Goal: Browse casually: Explore the website without a specific task or goal

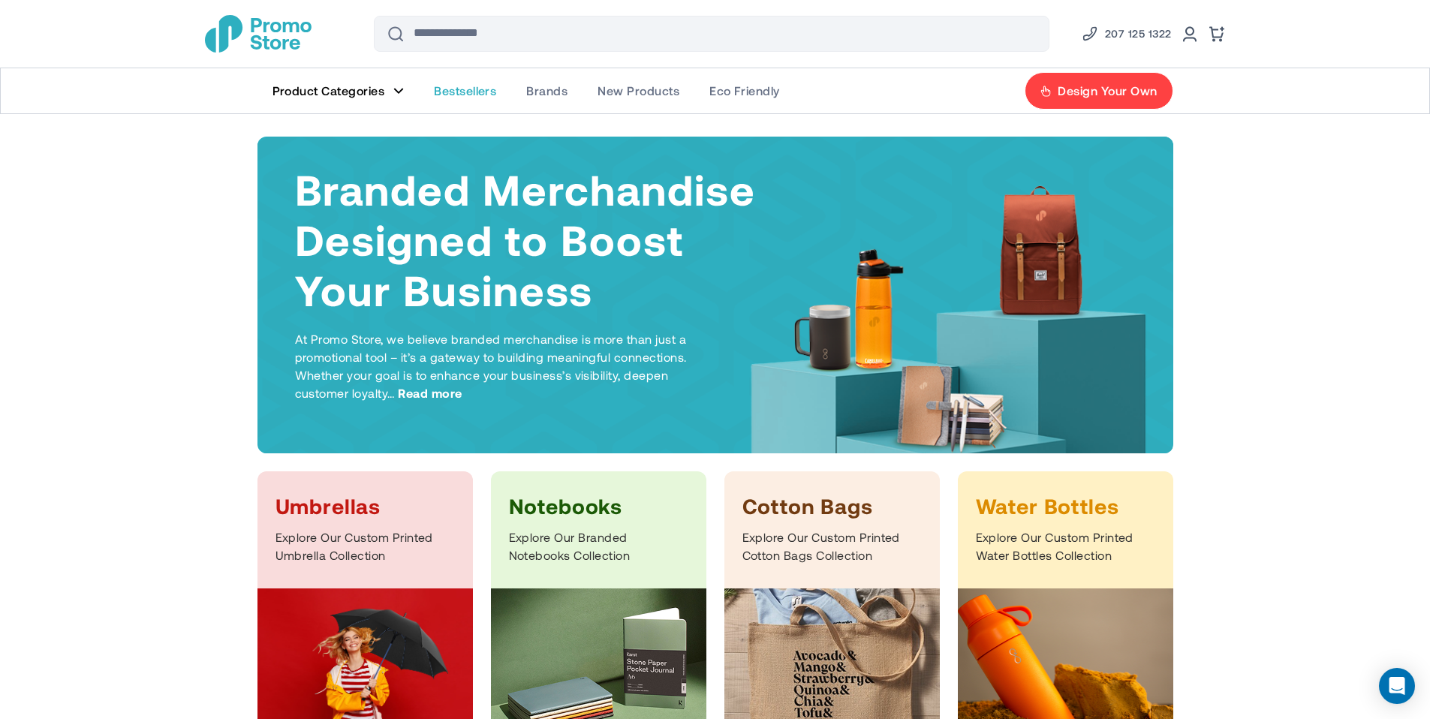
click at [489, 90] on span "Bestsellers" at bounding box center [465, 90] width 62 height 15
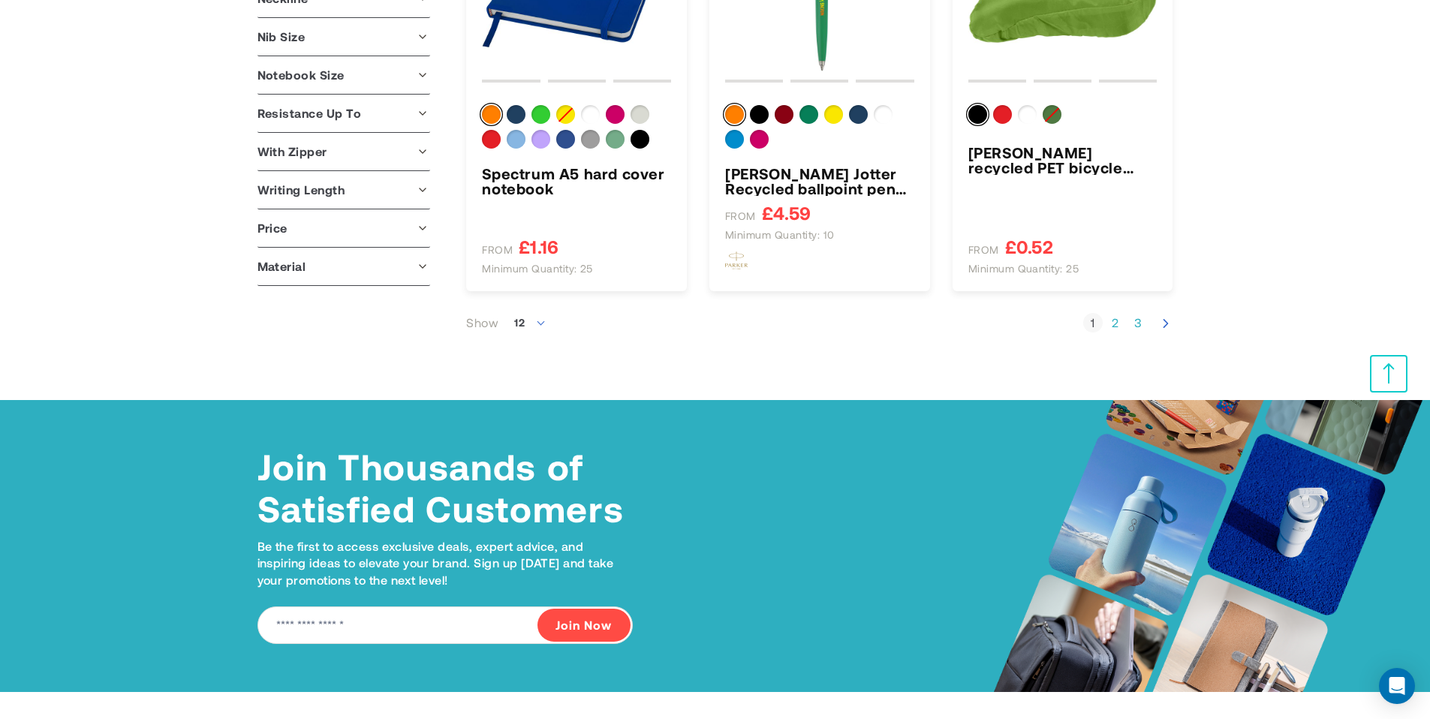
scroll to position [1660, 0]
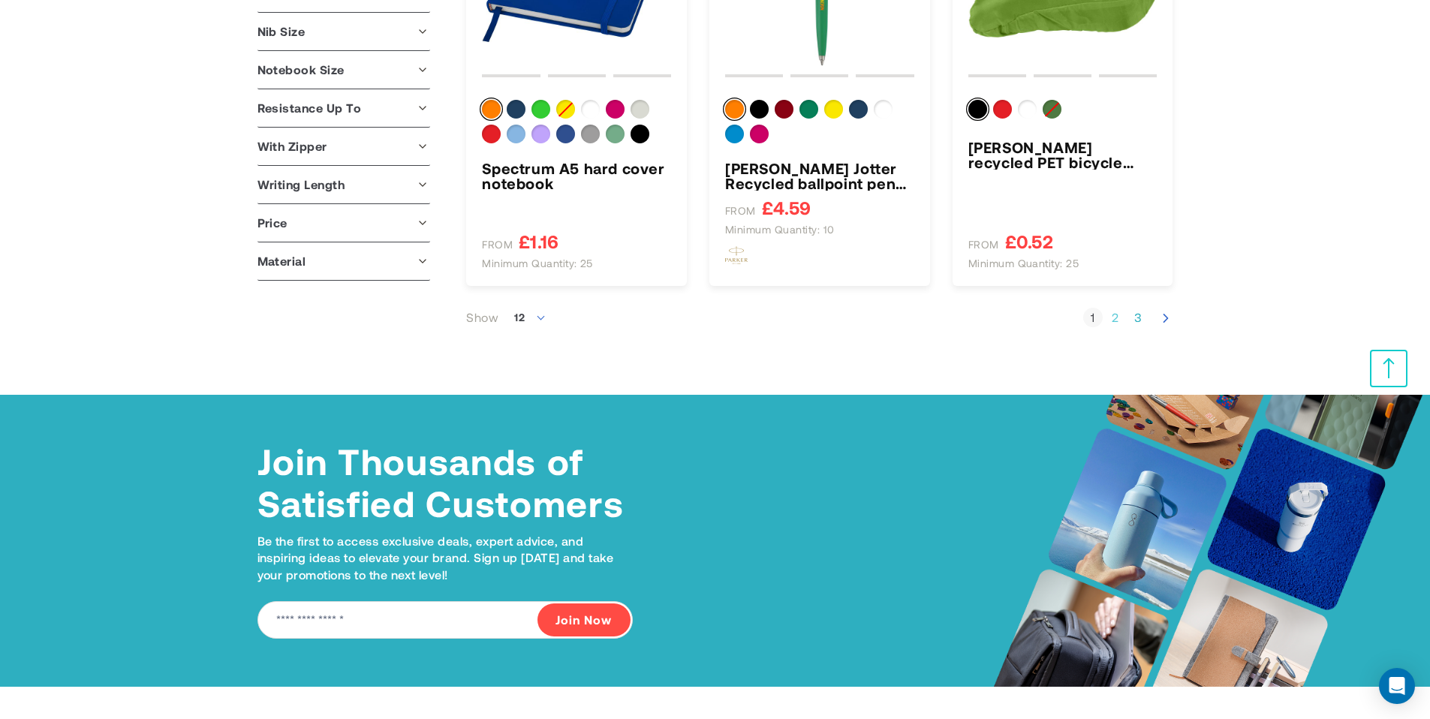
click at [1119, 315] on link "Page 2" at bounding box center [1116, 317] width 20 height 15
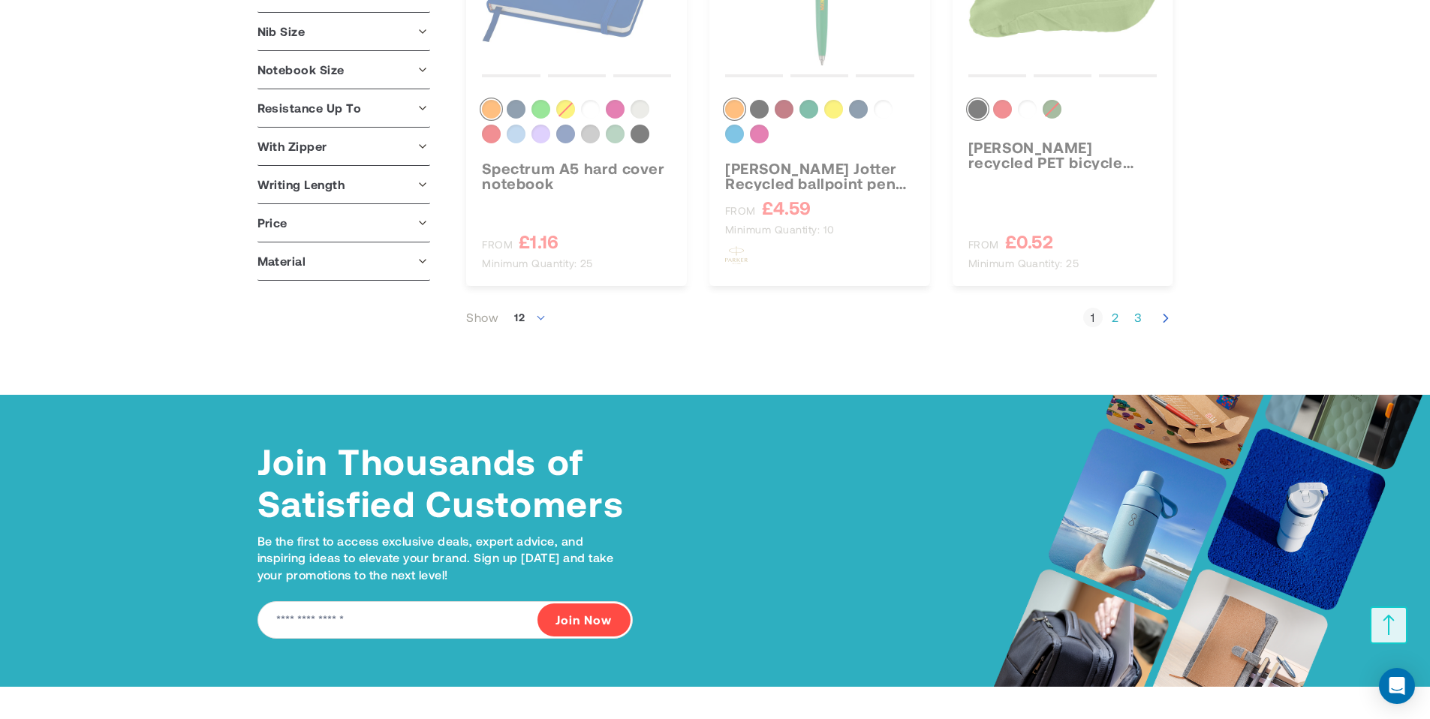
scroll to position [249, 0]
